Goal: Task Accomplishment & Management: Manage account settings

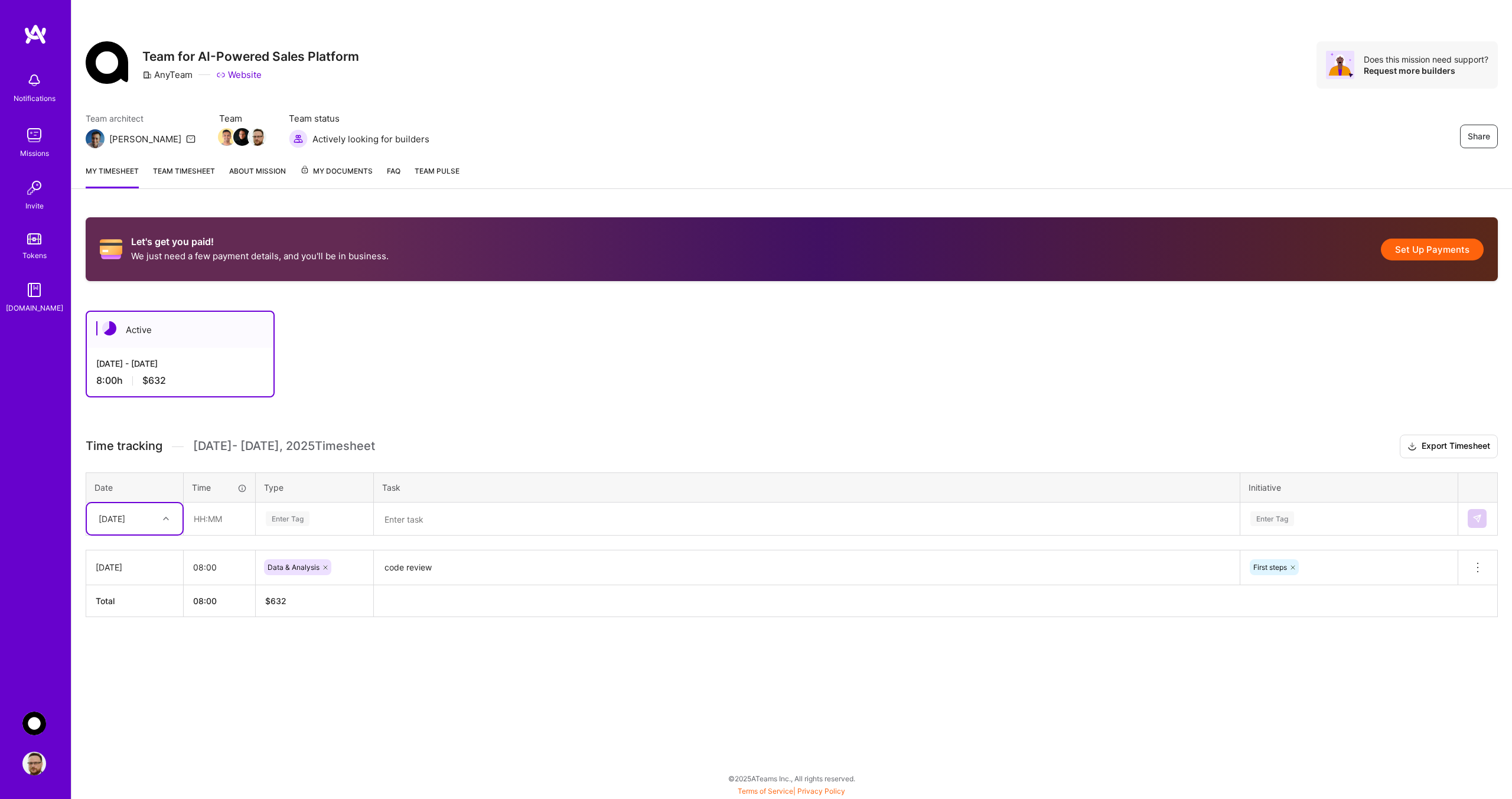
click at [36, 300] on img at bounding box center [34, 289] width 24 height 24
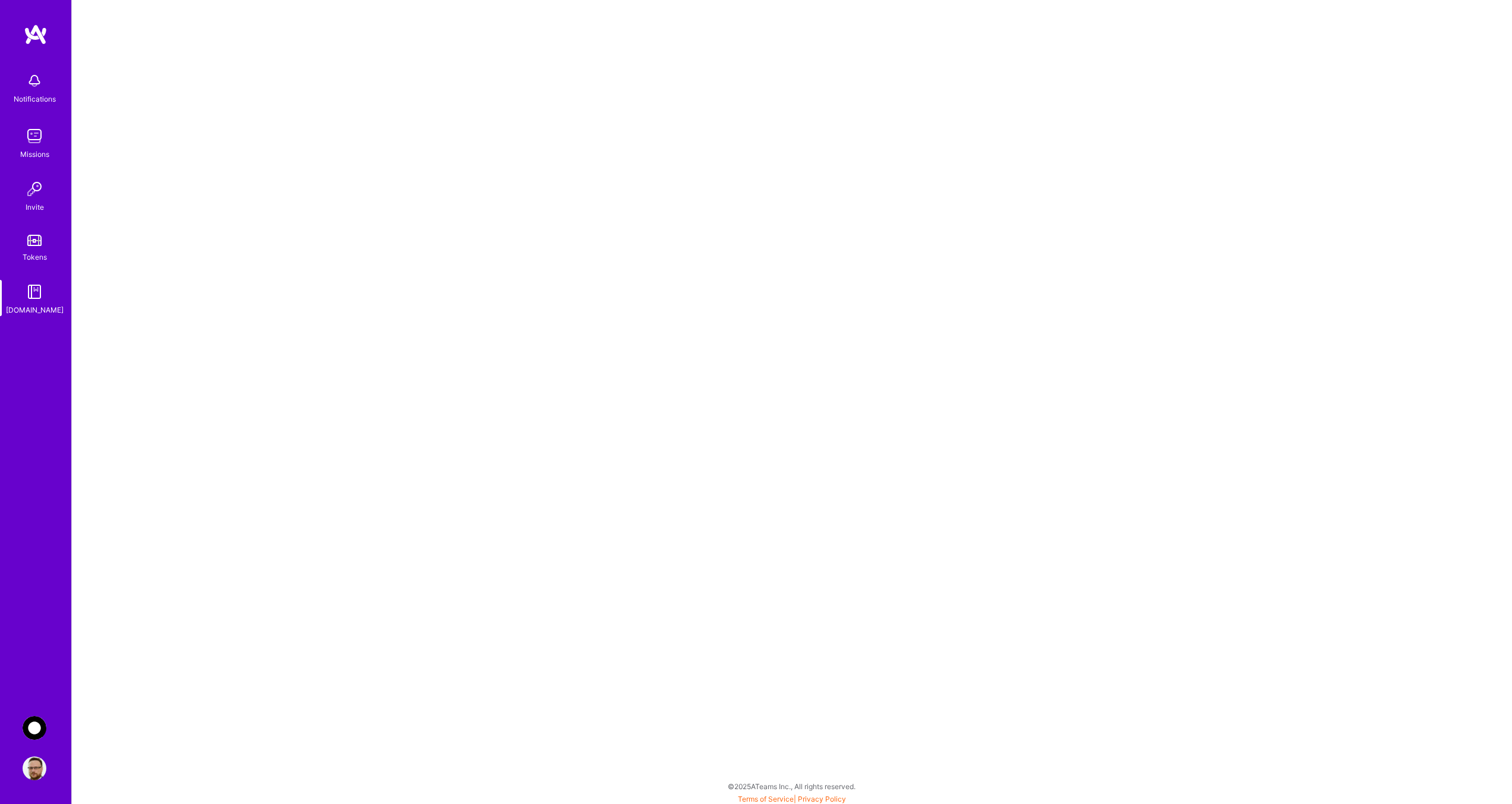
click at [39, 141] on img at bounding box center [34, 136] width 24 height 24
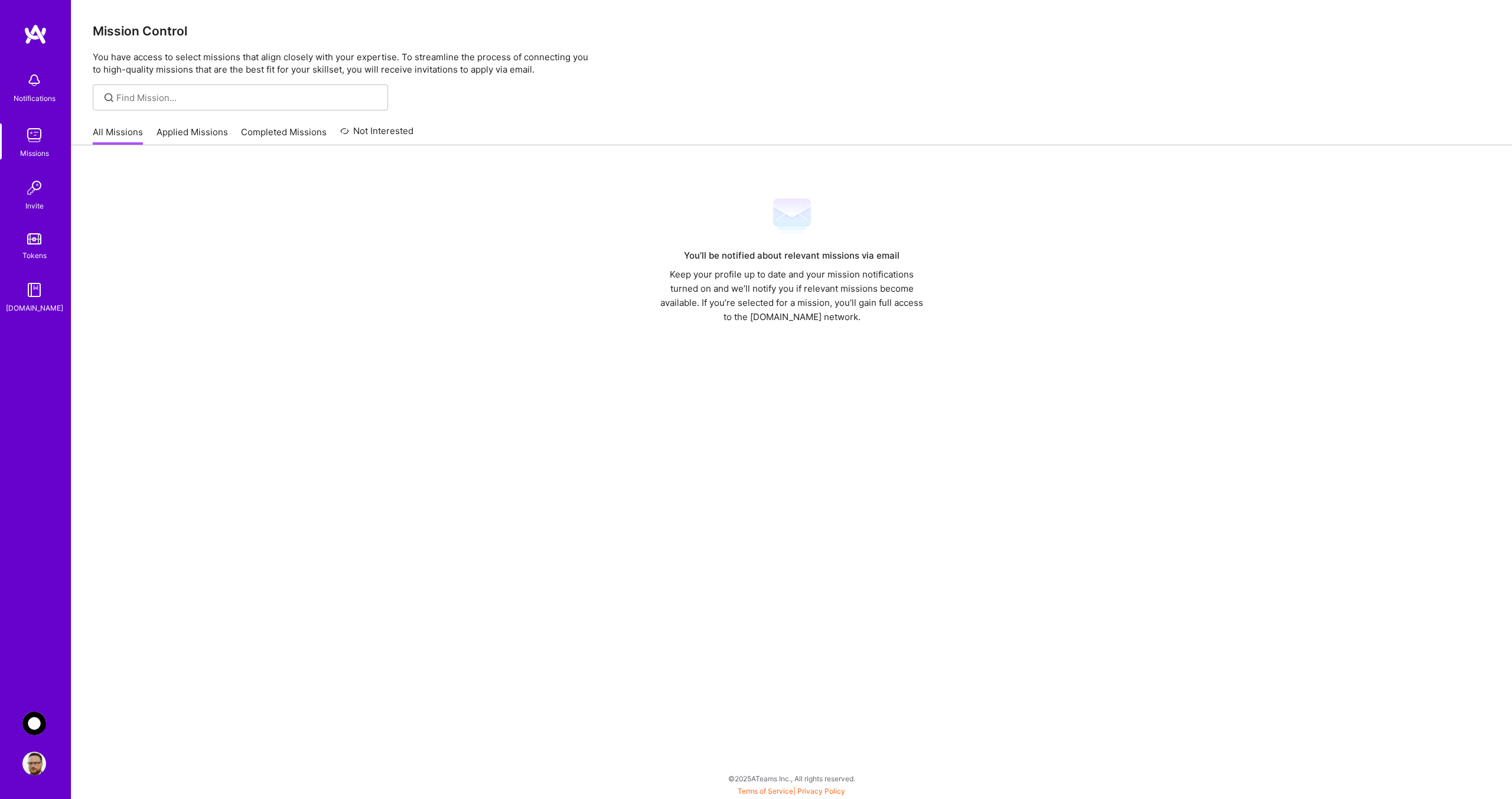
click at [195, 128] on link "Applied Missions" at bounding box center [192, 135] width 72 height 20
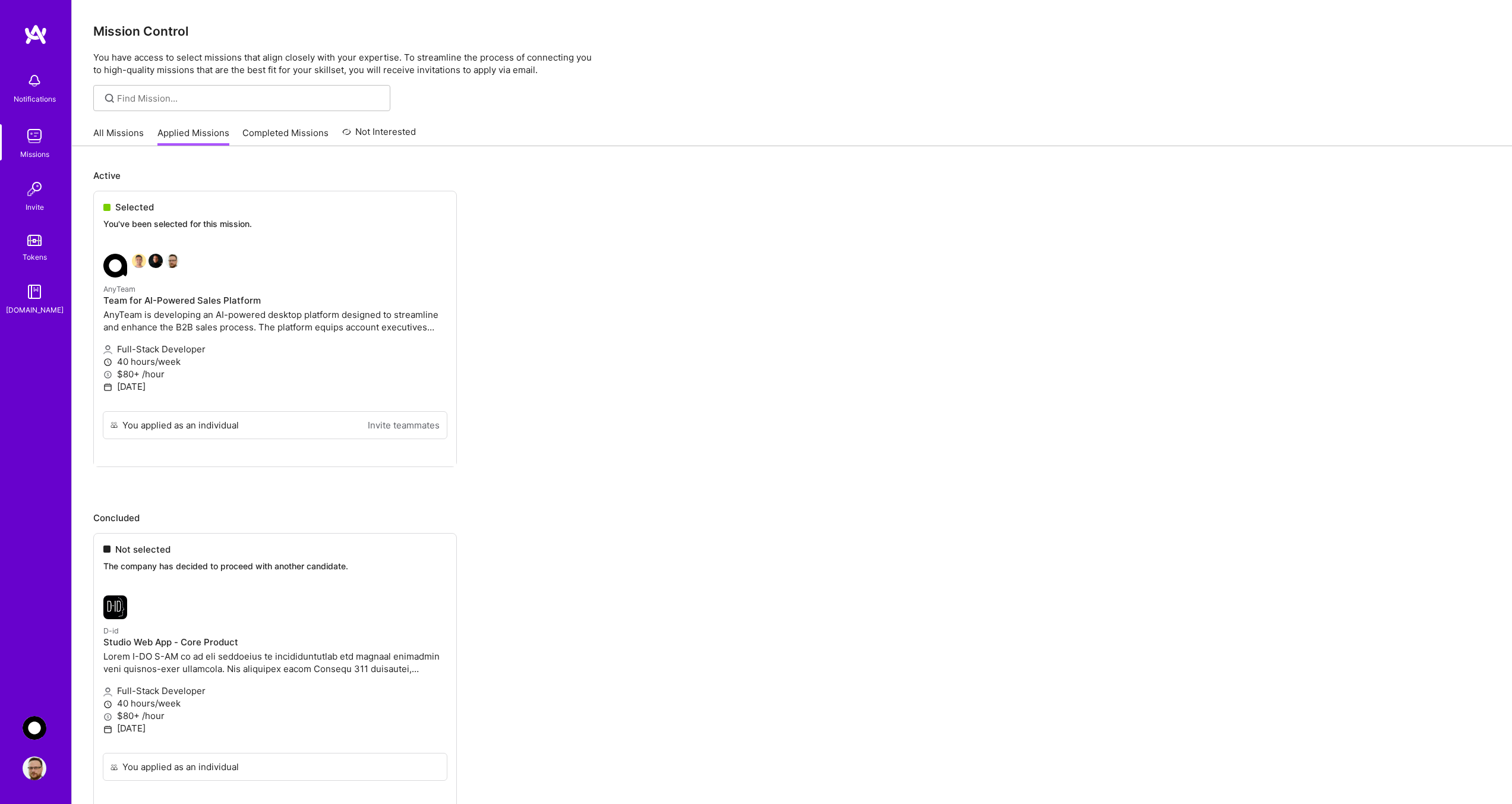
click at [292, 297] on ul "Selected You've been selected for this mission. AnyTeam Team for AI-Powered Sal…" at bounding box center [792, 346] width 1398 height 312
click at [270, 137] on link "Completed Missions" at bounding box center [285, 136] width 86 height 20
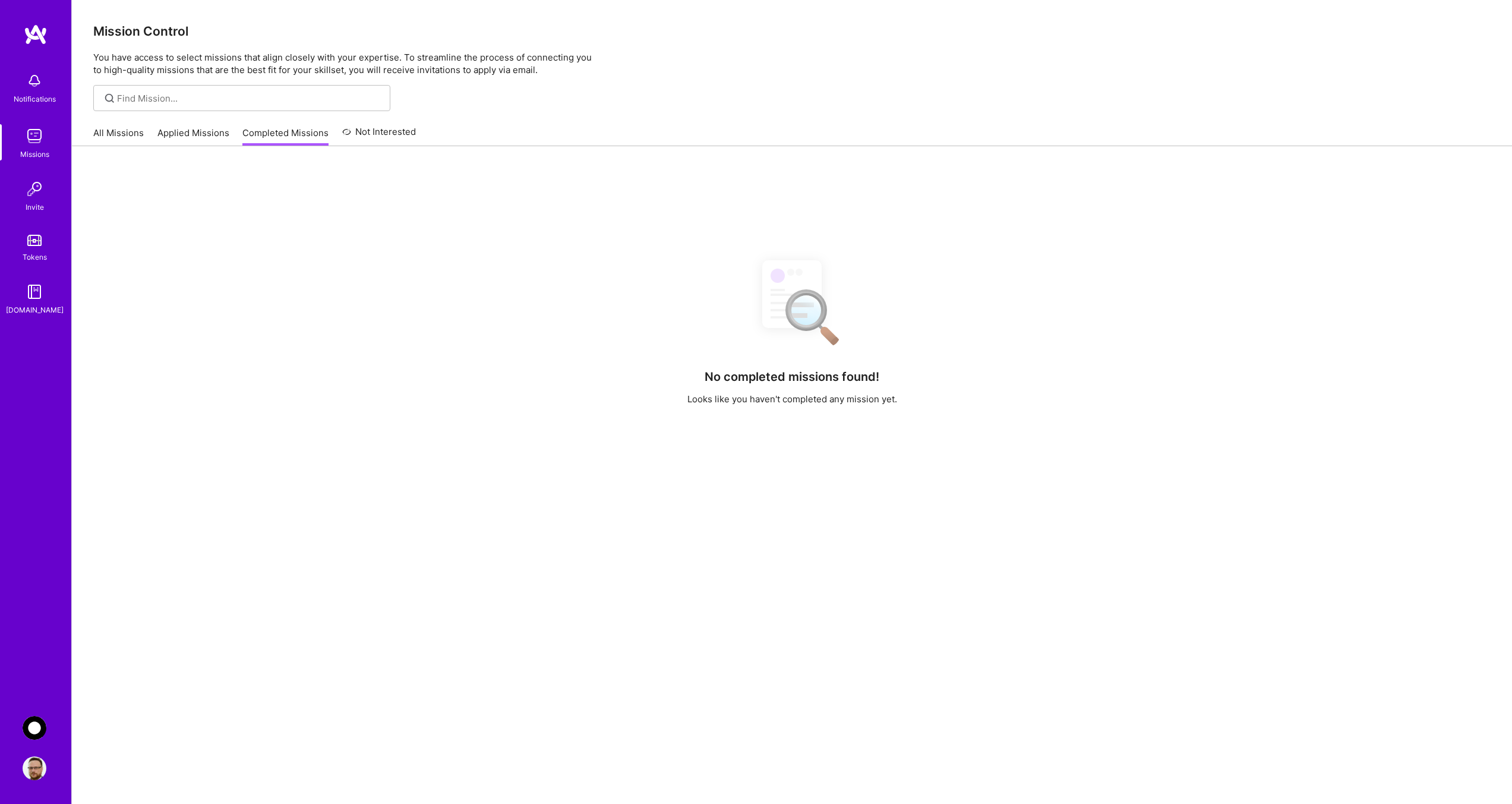
click at [399, 131] on link "Not Interested" at bounding box center [379, 135] width 74 height 21
click at [186, 133] on link "Applied Missions" at bounding box center [193, 136] width 72 height 20
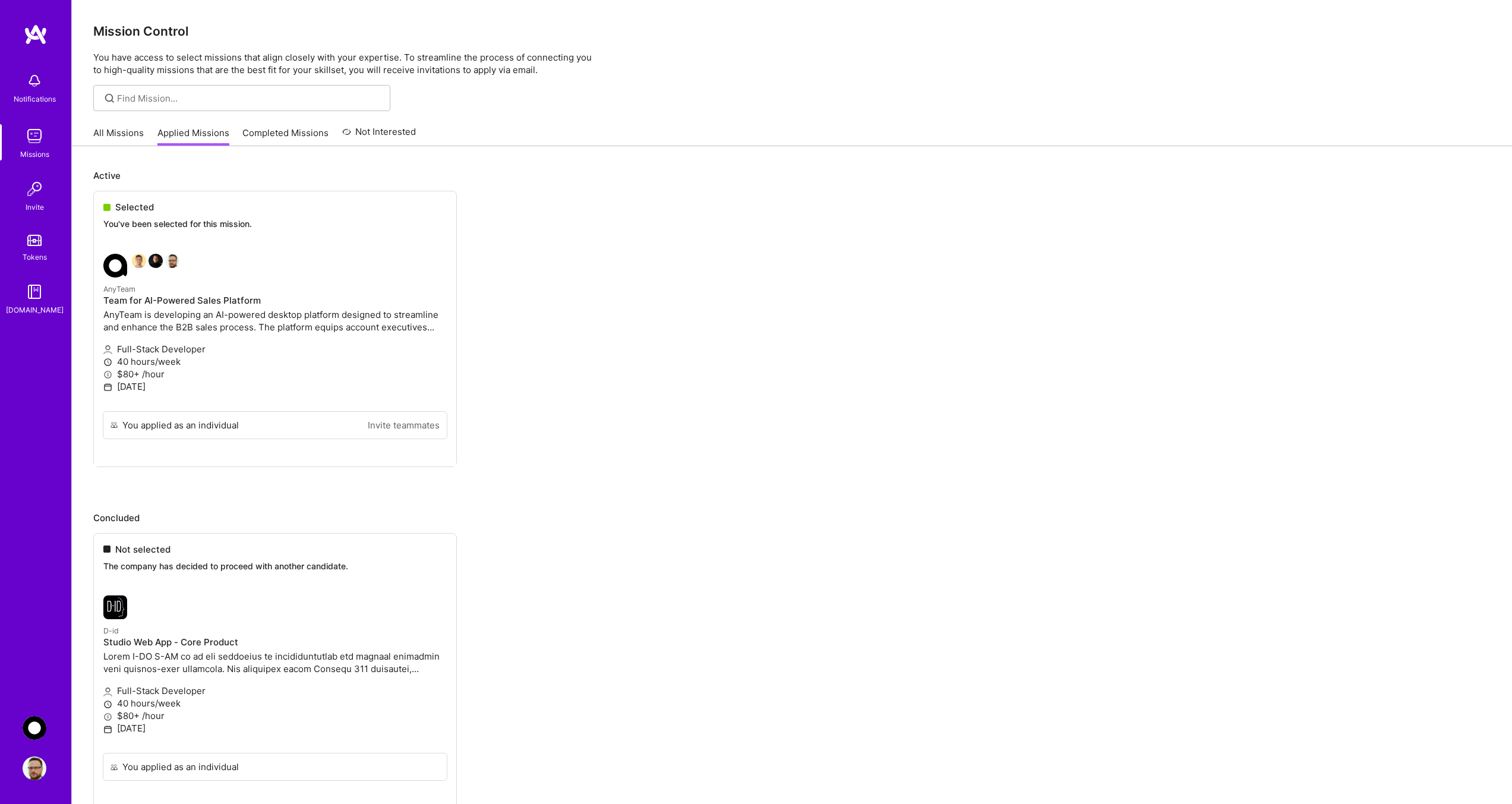
click at [152, 263] on ul "Selected You've been selected for this mission. AnyTeam Team for AI-Powered Sal…" at bounding box center [792, 346] width 1398 height 312
